Goal: Task Accomplishment & Management: Use online tool/utility

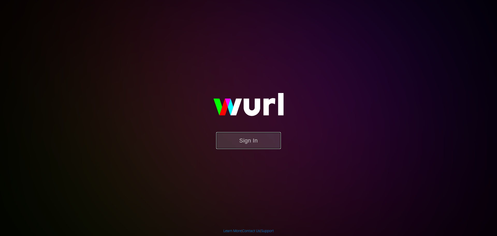
click at [261, 144] on button "Sign In" at bounding box center [248, 140] width 65 height 17
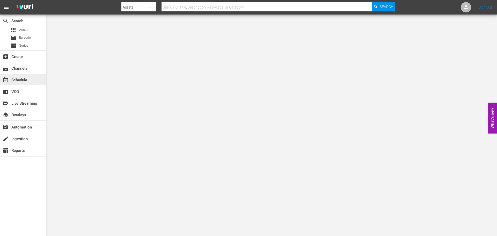
click at [22, 84] on div "event_available Schedule" at bounding box center [23, 79] width 46 height 10
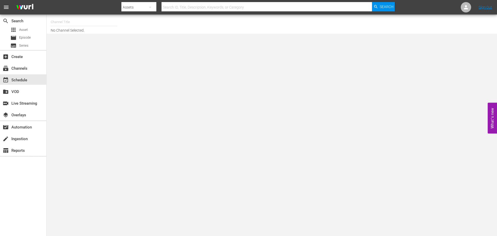
click at [71, 26] on input "text" at bounding box center [84, 22] width 66 height 12
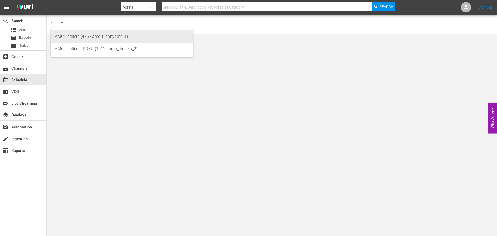
click at [75, 32] on div "AMC Thrillers (476 - amc_rushbyamc_1)" at bounding box center [122, 36] width 134 height 12
type input "AMC Thrillers (476 - amc_rushbyamc_1)"
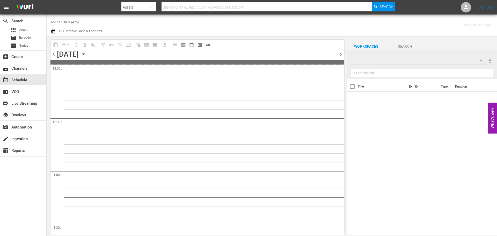
click at [86, 53] on icon "button" at bounding box center [84, 54] width 6 height 6
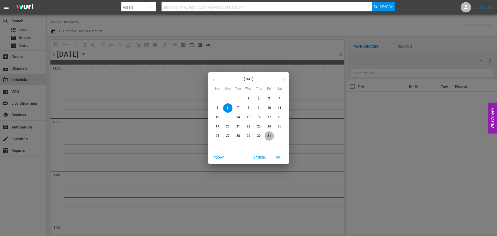
click at [268, 136] on p "31" at bounding box center [269, 136] width 4 height 4
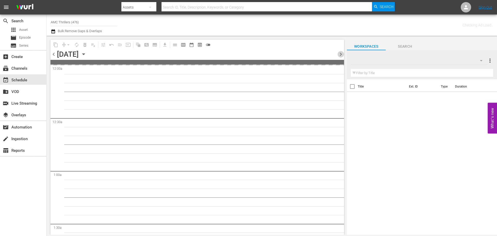
click at [341, 54] on span "chevron_right" at bounding box center [340, 54] width 6 height 6
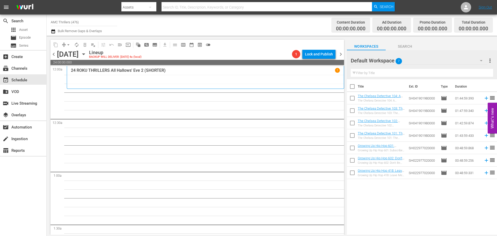
click at [208, 77] on div "24 ROKU THRILLERS All Hallows' Eve 2 (SHORTER) 1" at bounding box center [205, 77] width 269 height 19
